Goal: Task Accomplishment & Management: Manage account settings

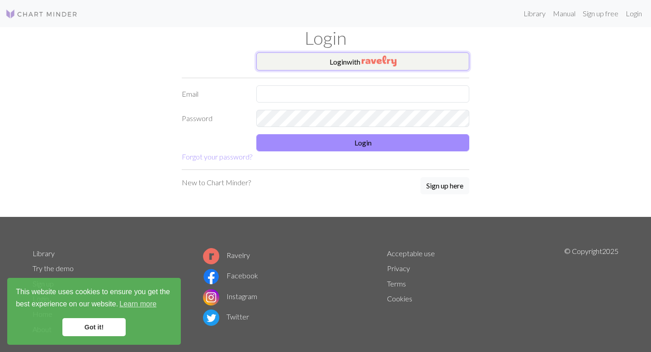
click at [380, 56] on img "button" at bounding box center [379, 61] width 35 height 11
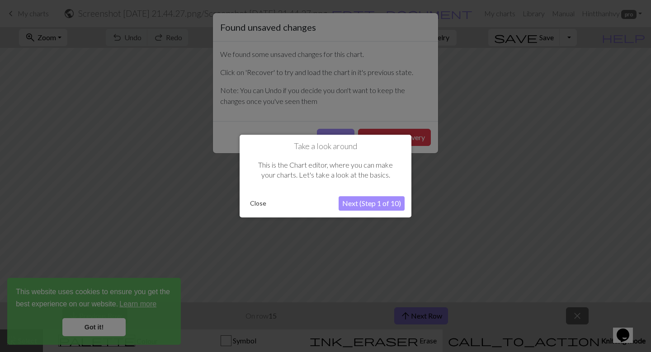
click at [251, 203] on button "Close" at bounding box center [257, 204] width 23 height 14
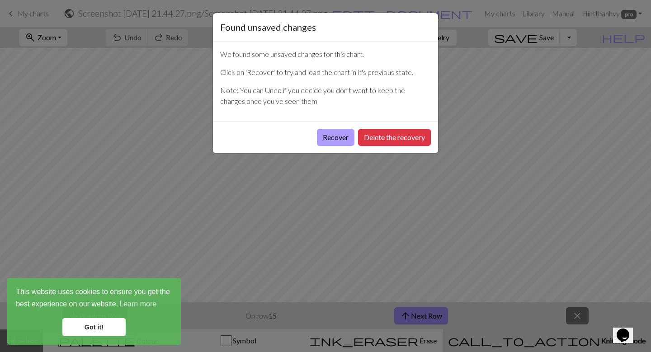
click at [342, 139] on button "Recover" at bounding box center [336, 137] width 38 height 17
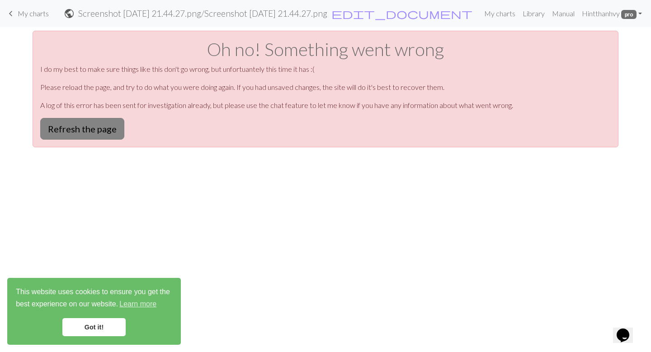
click at [97, 129] on button "Refresh the page" at bounding box center [82, 129] width 84 height 22
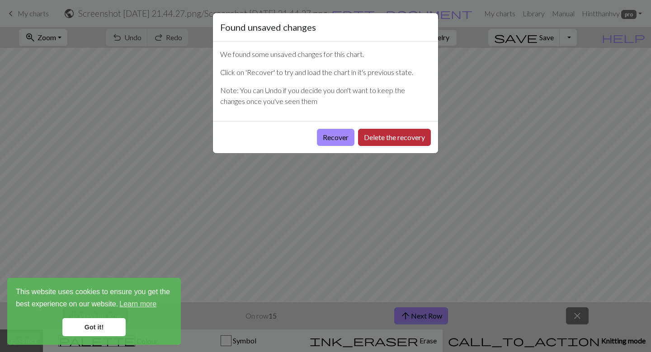
click at [396, 138] on button "Delete the recovery" at bounding box center [394, 137] width 73 height 17
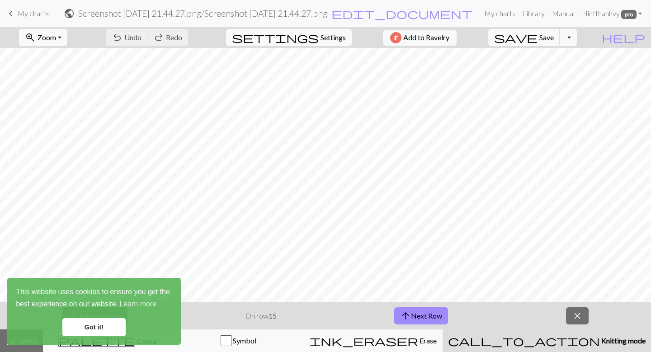
click at [94, 320] on link "Got it!" at bounding box center [93, 327] width 63 height 18
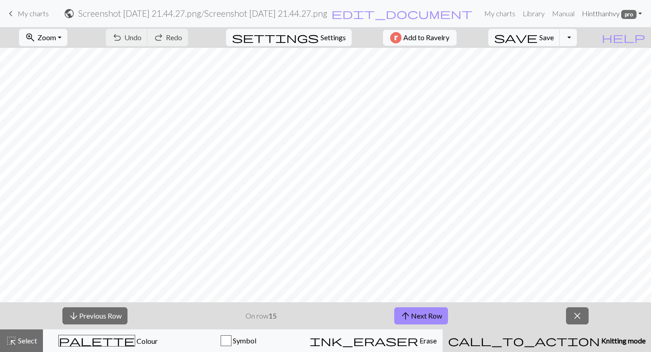
click at [624, 11] on span "pro" at bounding box center [628, 14] width 15 height 9
click at [606, 36] on link "Account settings" at bounding box center [608, 38] width 58 height 18
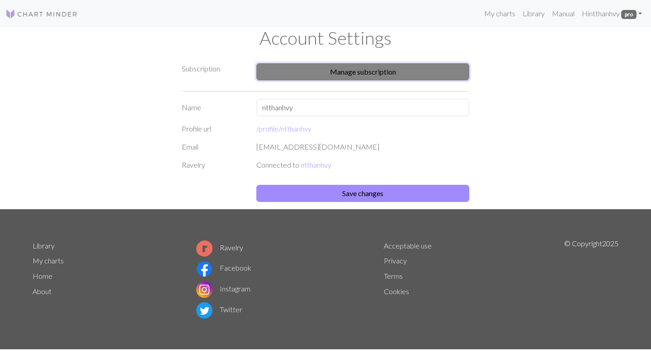
click at [351, 68] on button "Manage subscription" at bounding box center [362, 71] width 213 height 17
